Goal: Find specific page/section: Find specific page/section

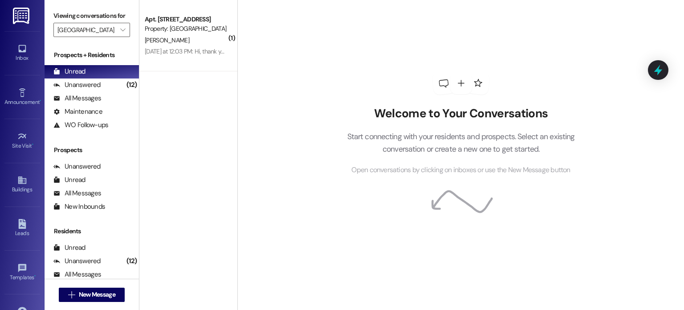
click at [25, 13] on img at bounding box center [22, 16] width 18 height 16
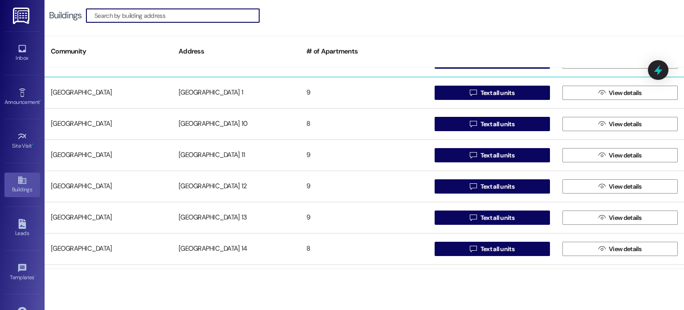
scroll to position [89, 0]
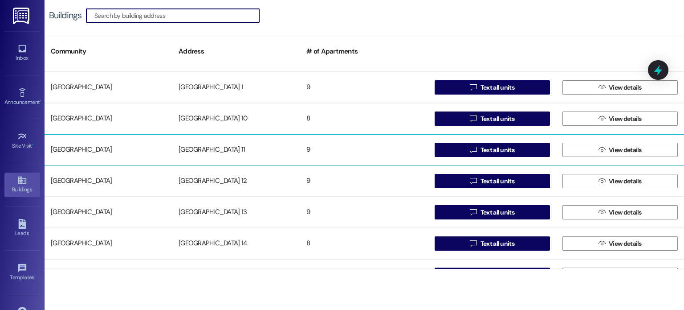
click at [190, 147] on div "[GEOGRAPHIC_DATA] 11" at bounding box center [236, 150] width 128 height 18
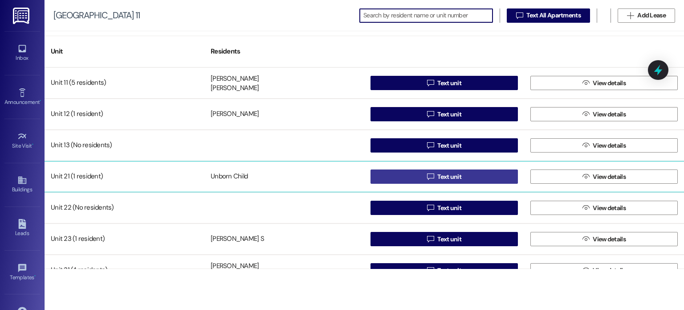
click at [412, 176] on button " Text unit" at bounding box center [445, 176] width 148 height 14
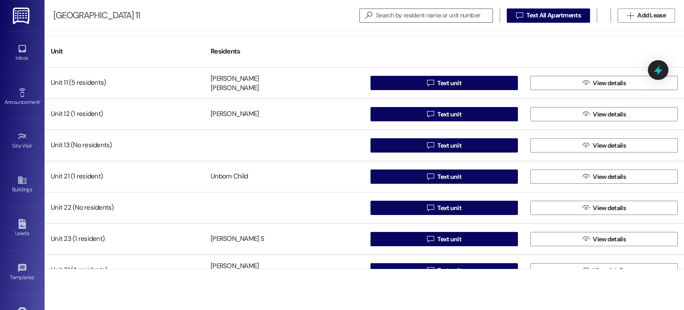
click at [20, 15] on img at bounding box center [22, 16] width 18 height 16
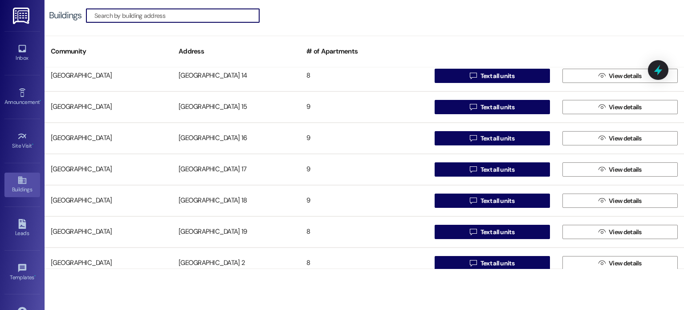
scroll to position [267, 0]
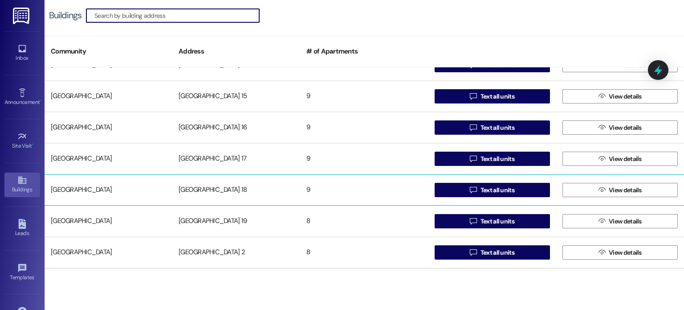
click at [205, 186] on div "[GEOGRAPHIC_DATA] 18" at bounding box center [236, 190] width 128 height 18
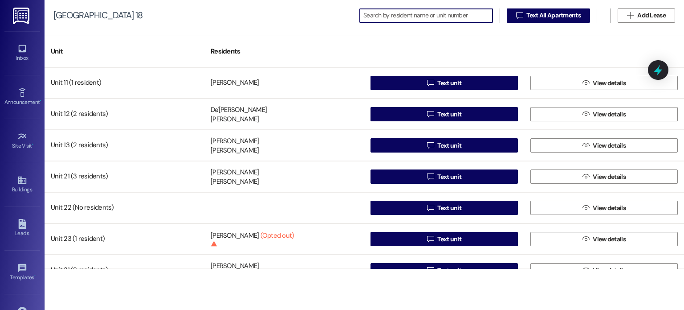
click at [18, 10] on img at bounding box center [22, 16] width 18 height 16
